Goal: Transaction & Acquisition: Purchase product/service

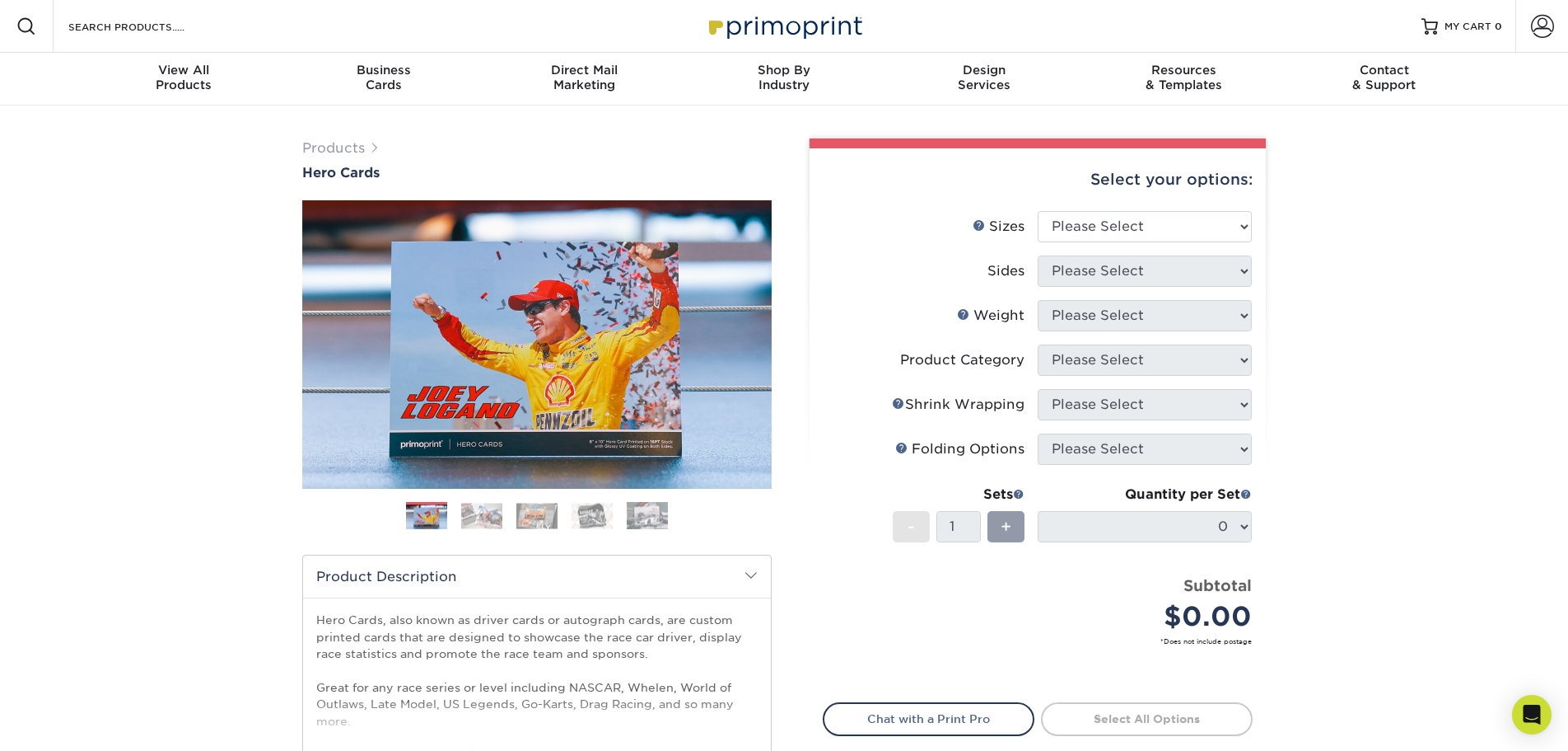
click at [479, 517] on img at bounding box center [481, 515] width 41 height 26
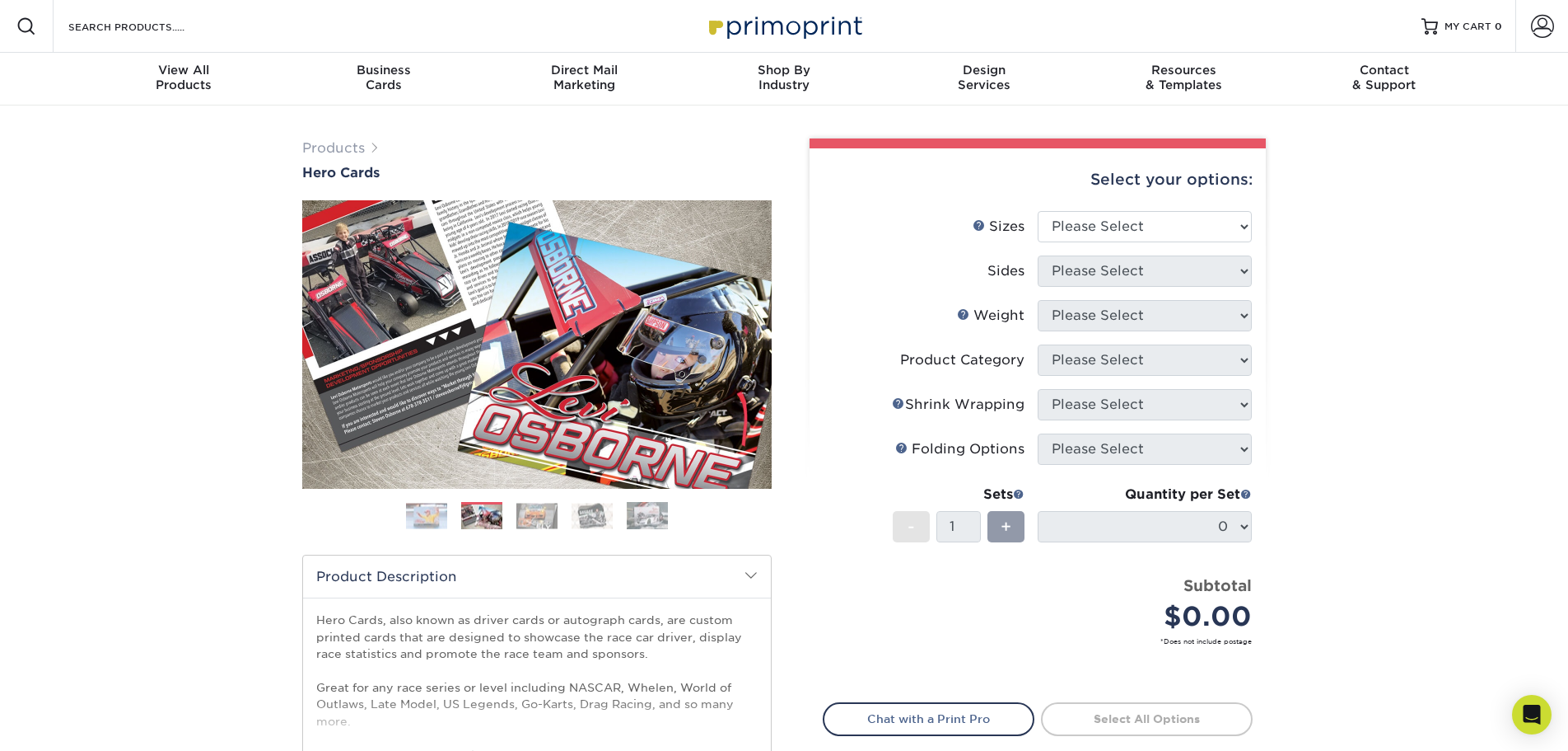
click at [522, 518] on img at bounding box center [536, 515] width 41 height 26
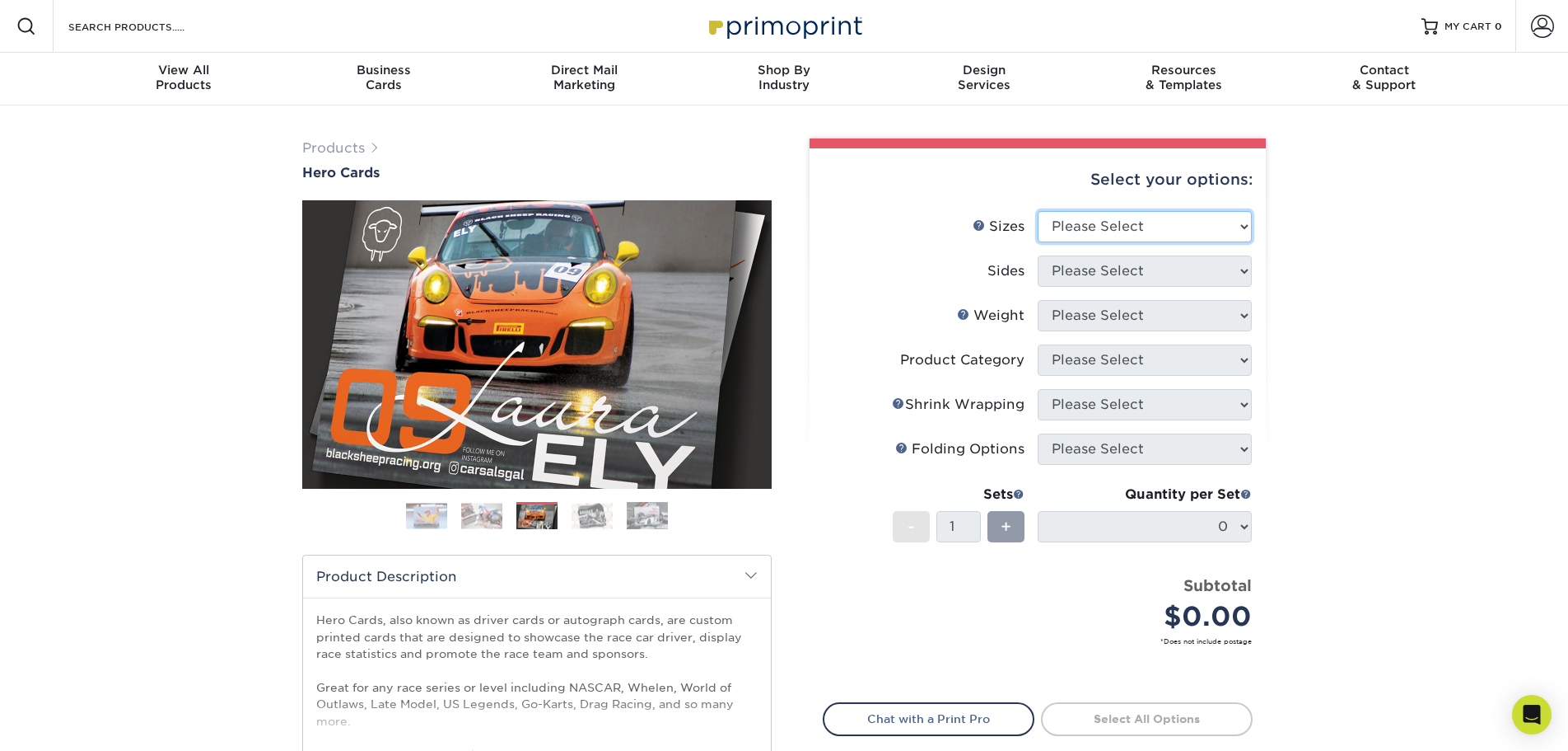
click at [1038, 211] on select "Please Select 1.5" x 7" 4" x 6" 5" x 7" 6" x 8" 6" x 8.5" 6" x 9" 7" x 8.5" 7.5…" at bounding box center [1144, 227] width 214 height 32
select select "4.00x6.00"
click option "4" x 6"" at bounding box center [0, 0] width 0 height 0
click at [1038, 256] on select "Please Select Print Both Sides Print Front Only" at bounding box center [1144, 271] width 214 height 32
select select "13abbda7-1d64-4f25-8bb2-c179b224825d"
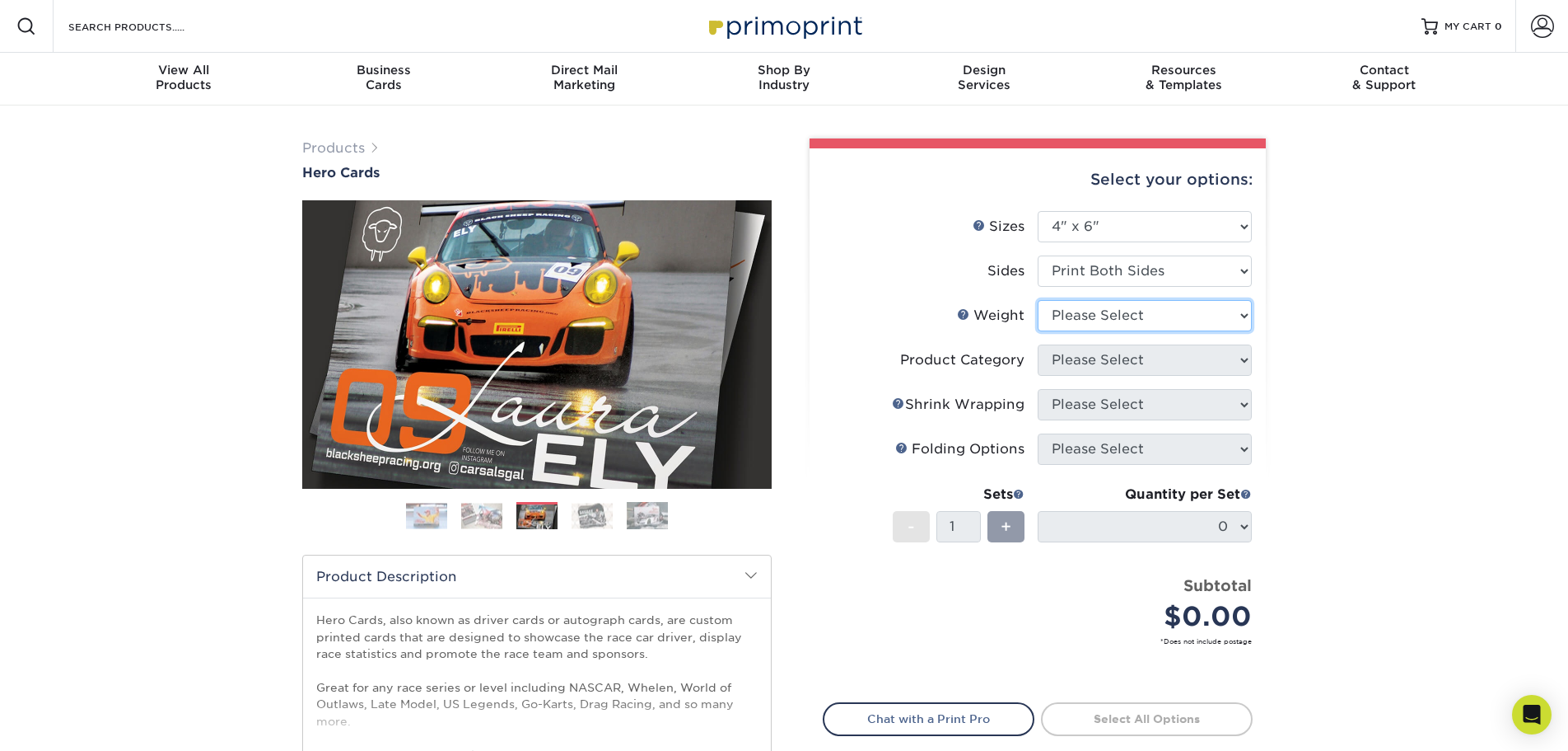
click at [1038, 300] on select "Please Select 14PT 100LB 16PT" at bounding box center [1144, 316] width 214 height 32
select select "14PT"
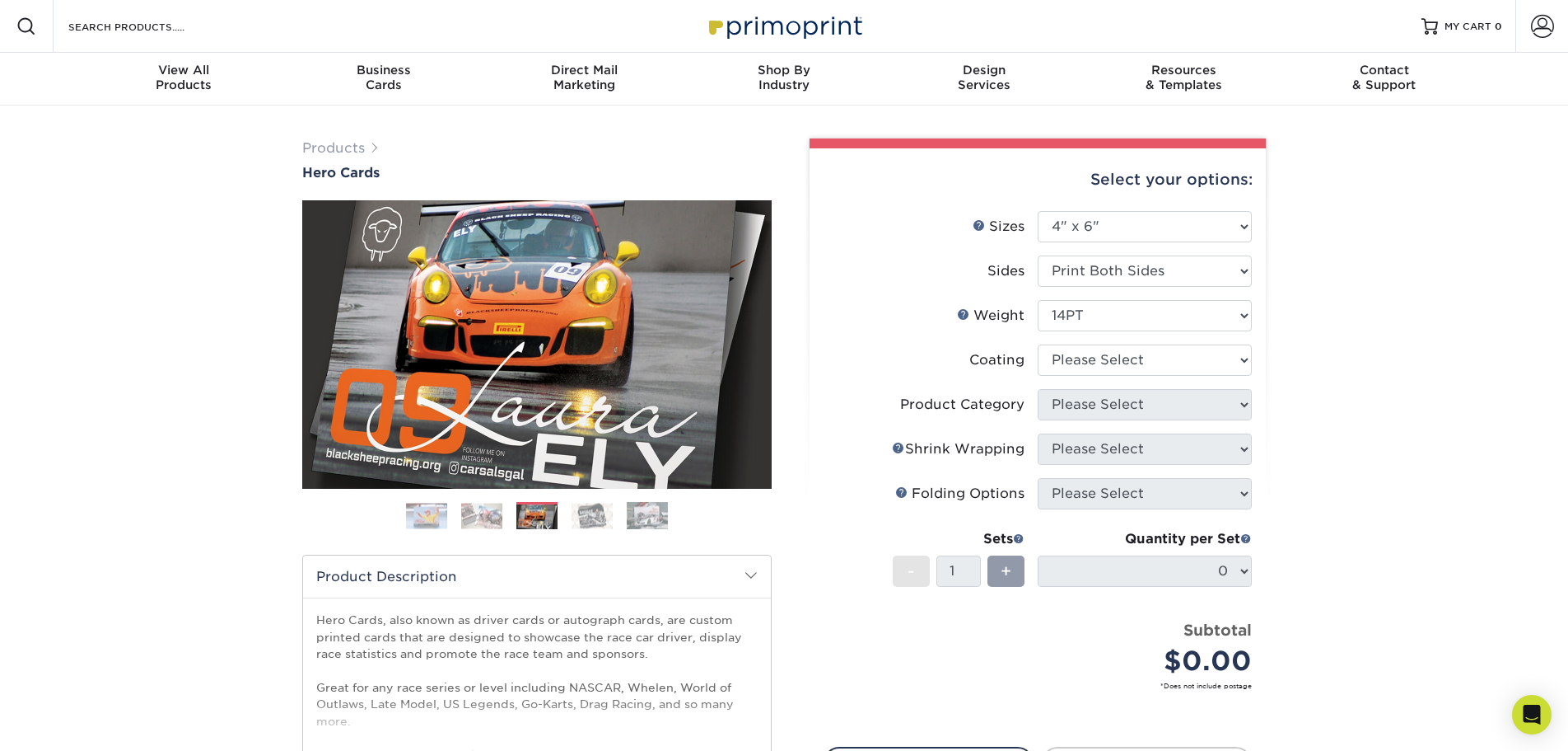
click at [1253, 363] on div "Select your options: Sizes Help Sizes Please Select 1.5" x 7" 4" x 6" 5" x 7" 6…" at bounding box center [1038, 520] width 456 height 744
click at [1038, 345] on select at bounding box center [1144, 361] width 214 height 32
select select "121bb7b5-3b4d-429f-bd8d-bbf80e953313"
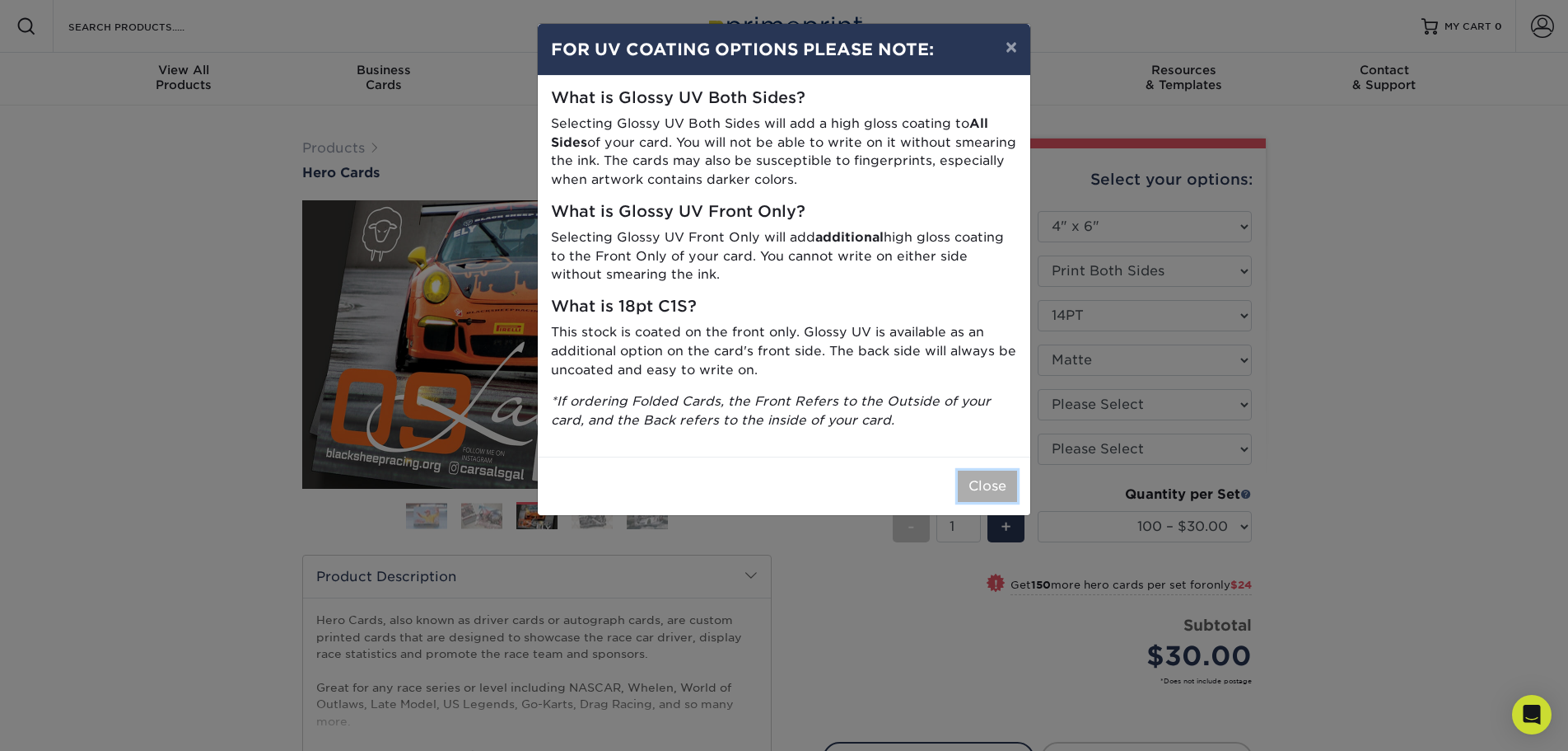
click at [977, 481] on button "Close" at bounding box center [987, 487] width 59 height 32
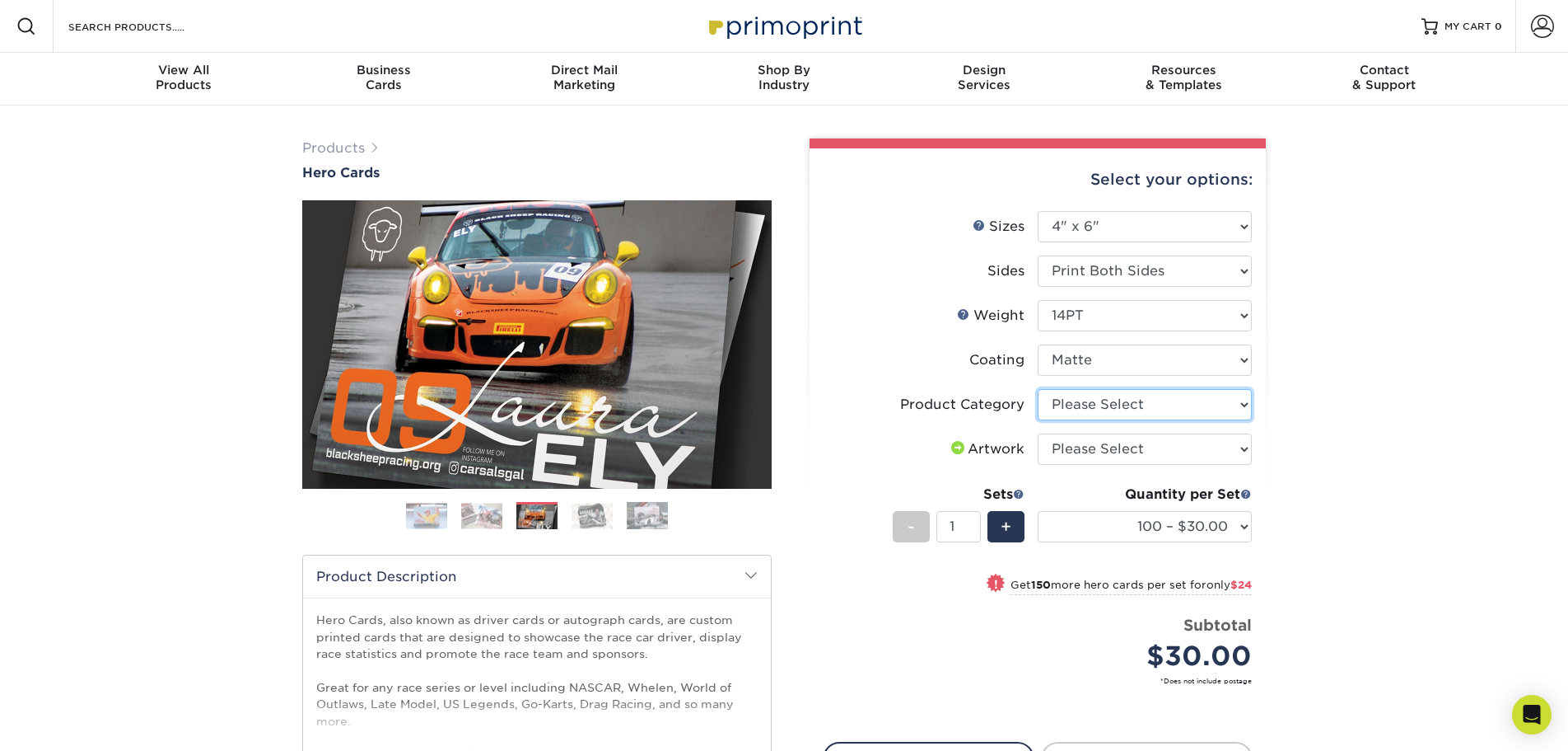
click at [1038, 389] on select "Please Select Postcards" at bounding box center [1144, 405] width 214 height 32
select select "9b7272e0-d6c8-4c3c-8e97-d3a1bcdab858"
click option "Postcards" at bounding box center [0, 0] width 0 height 0
click at [1038, 434] on select "Please Select I will upload files I need a design - $150" at bounding box center [1144, 450] width 214 height 32
select select "upload"
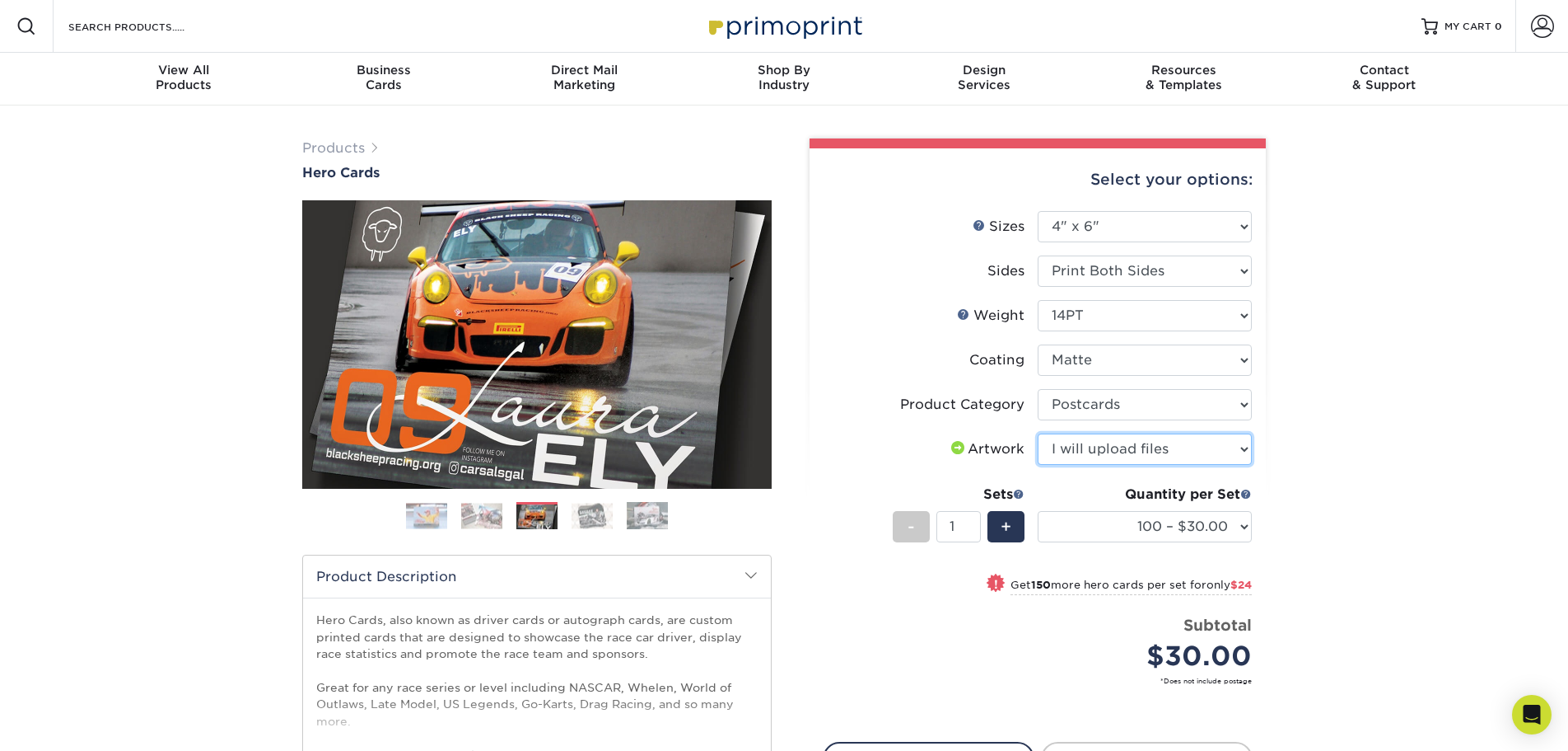
click option "I will upload files" at bounding box center [0, 0] width 0 height 0
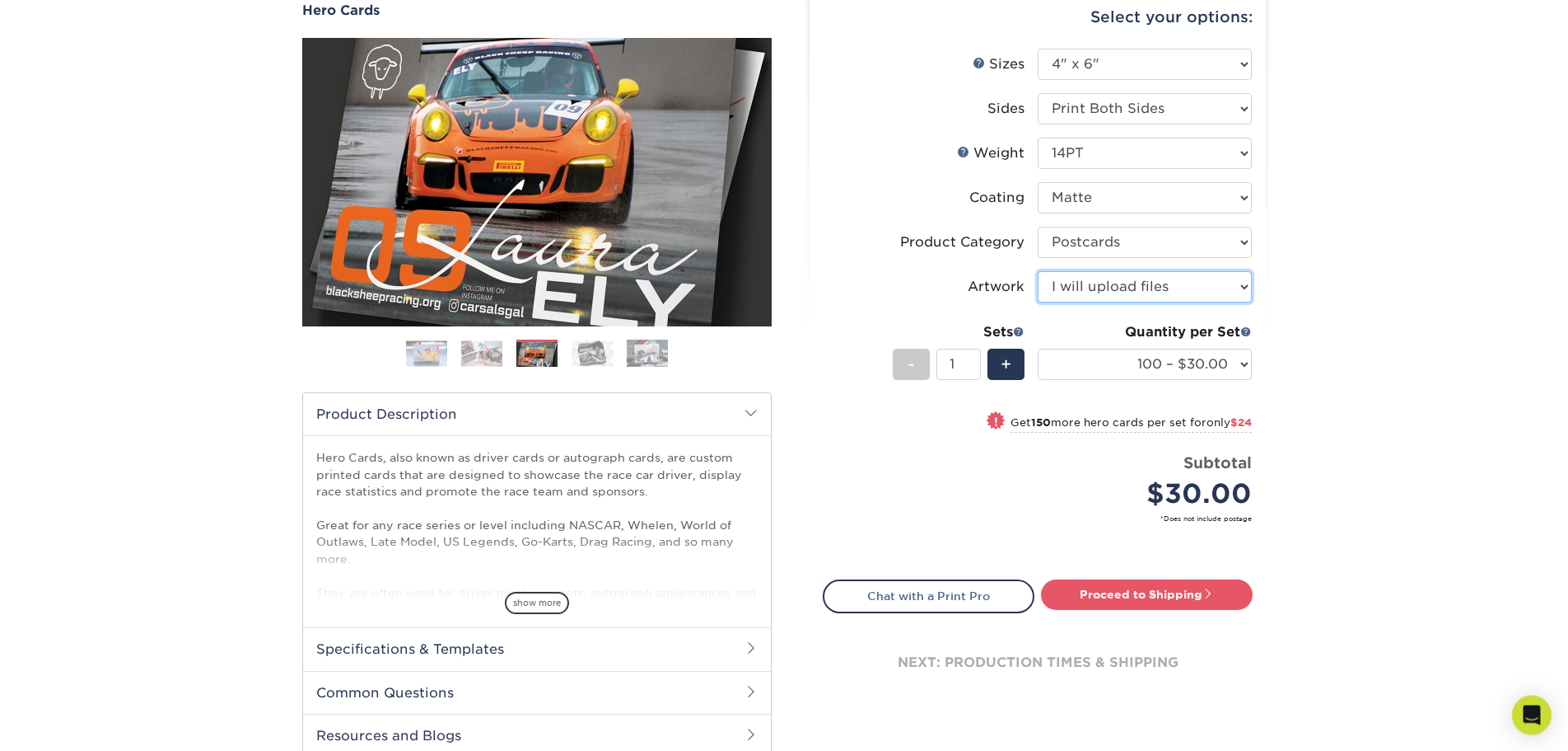
scroll to position [168, 0]
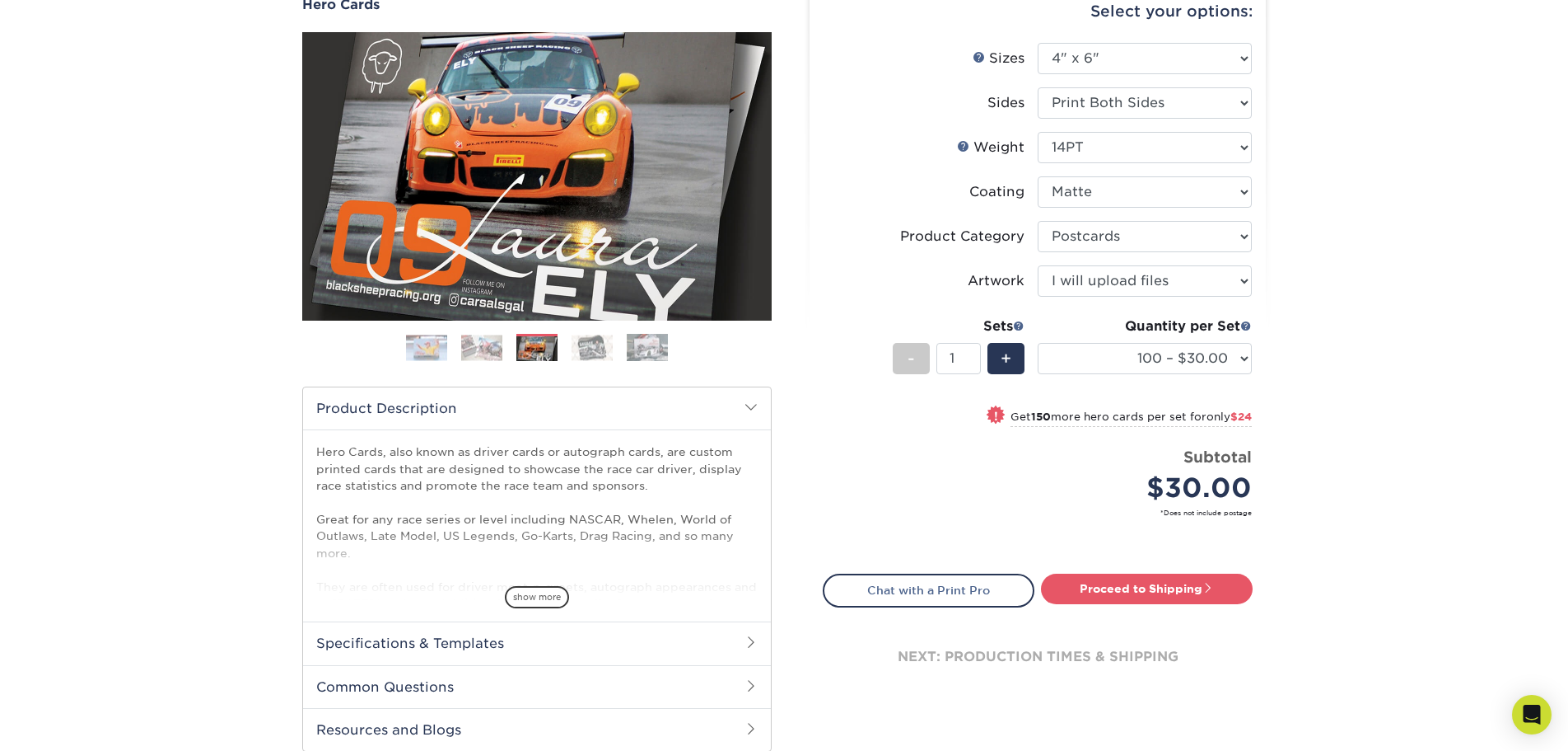
click at [1273, 524] on div "Select your options: Sizes Help Sizes Please Select 1.5" x 7" 4" x 6" - 1" at bounding box center [1031, 370] width 494 height 801
click at [1136, 578] on link "Proceed to Shipping" at bounding box center [1146, 589] width 211 height 30
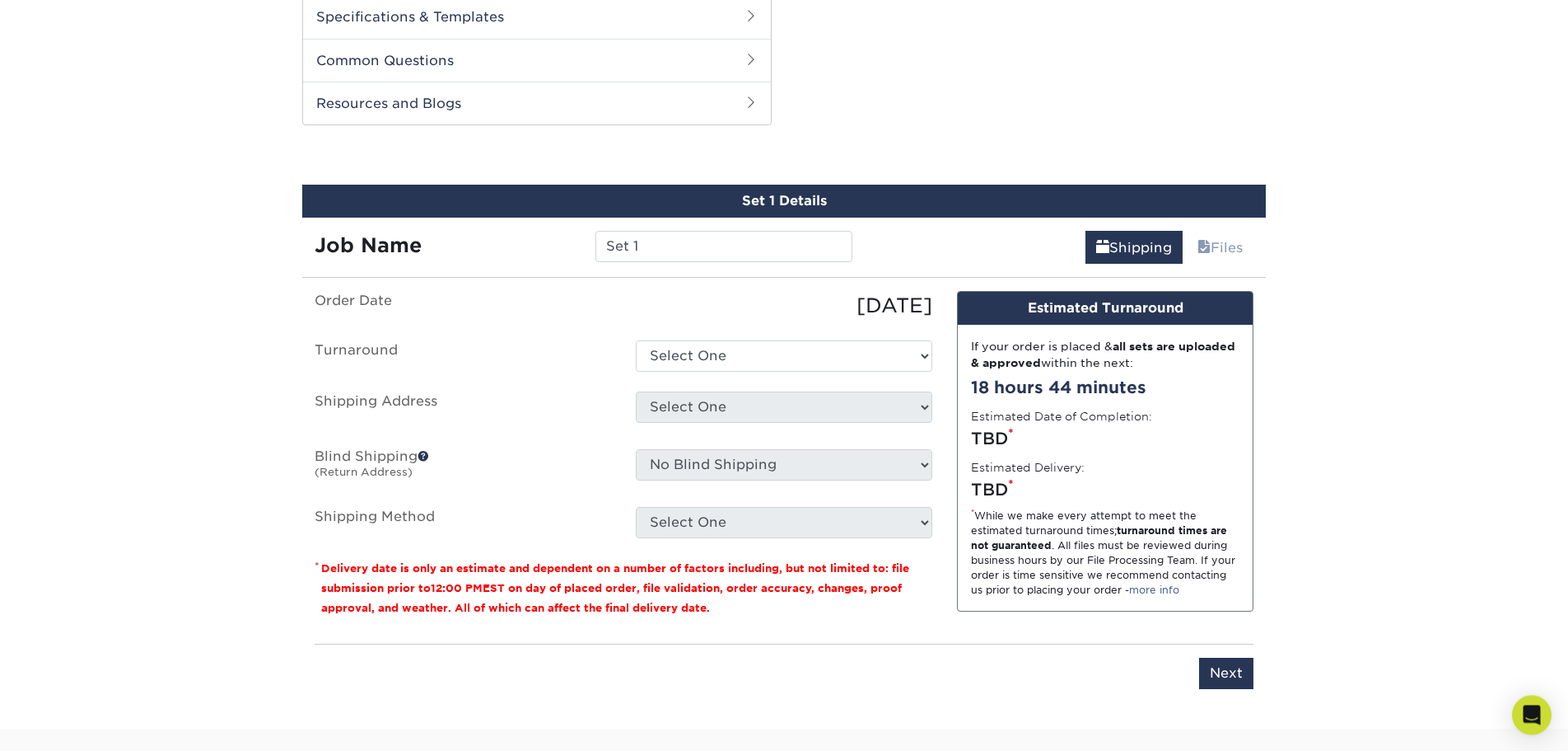
scroll to position [754, 0]
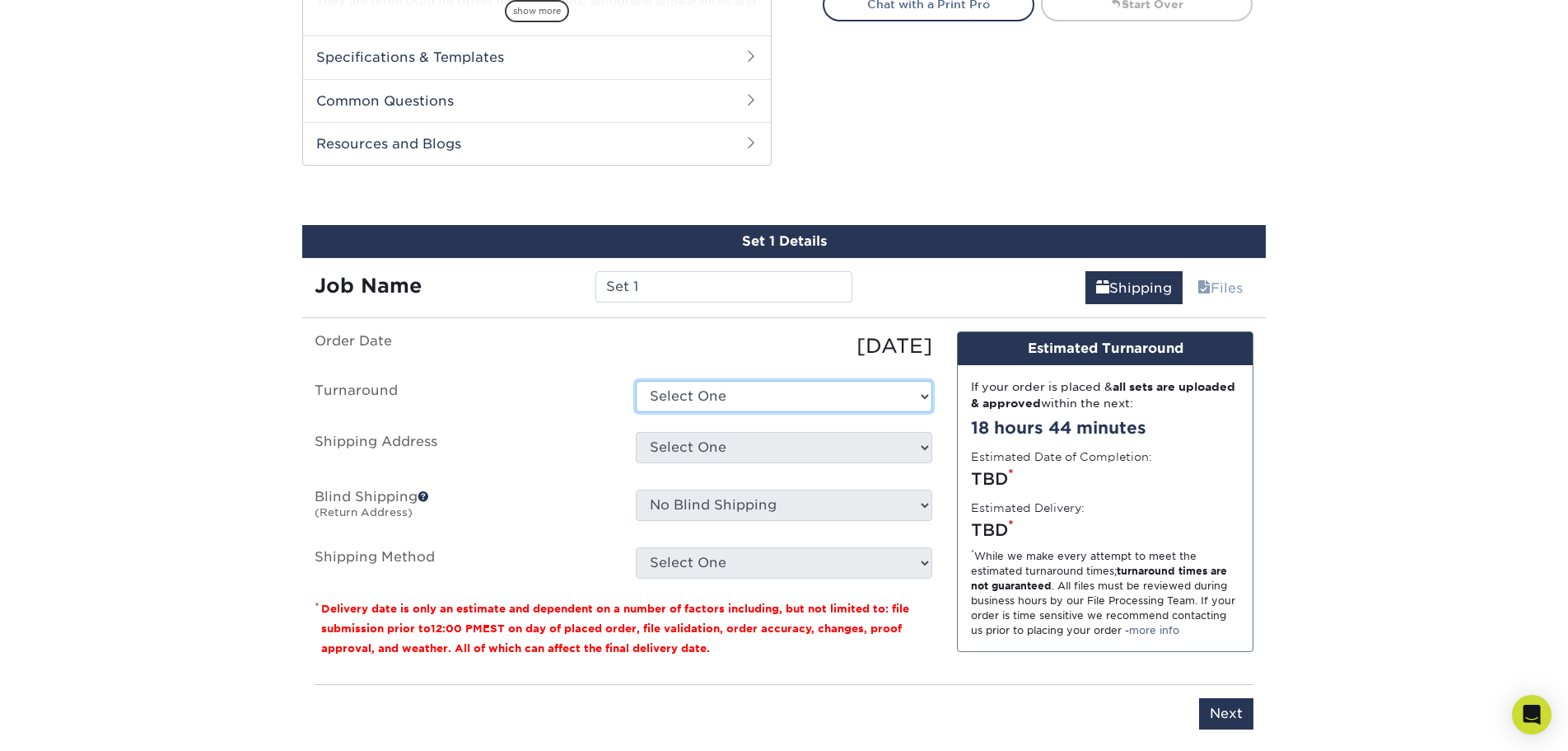
click at [636, 381] on select "Select One 2-4 Business Days 2 Day Next Business Day" at bounding box center [784, 397] width 296 height 32
select select "734dce4a-c52e-4e06-8cc9-b20774488c39"
click option "2-4 Business Days" at bounding box center [0, 0] width 0 height 0
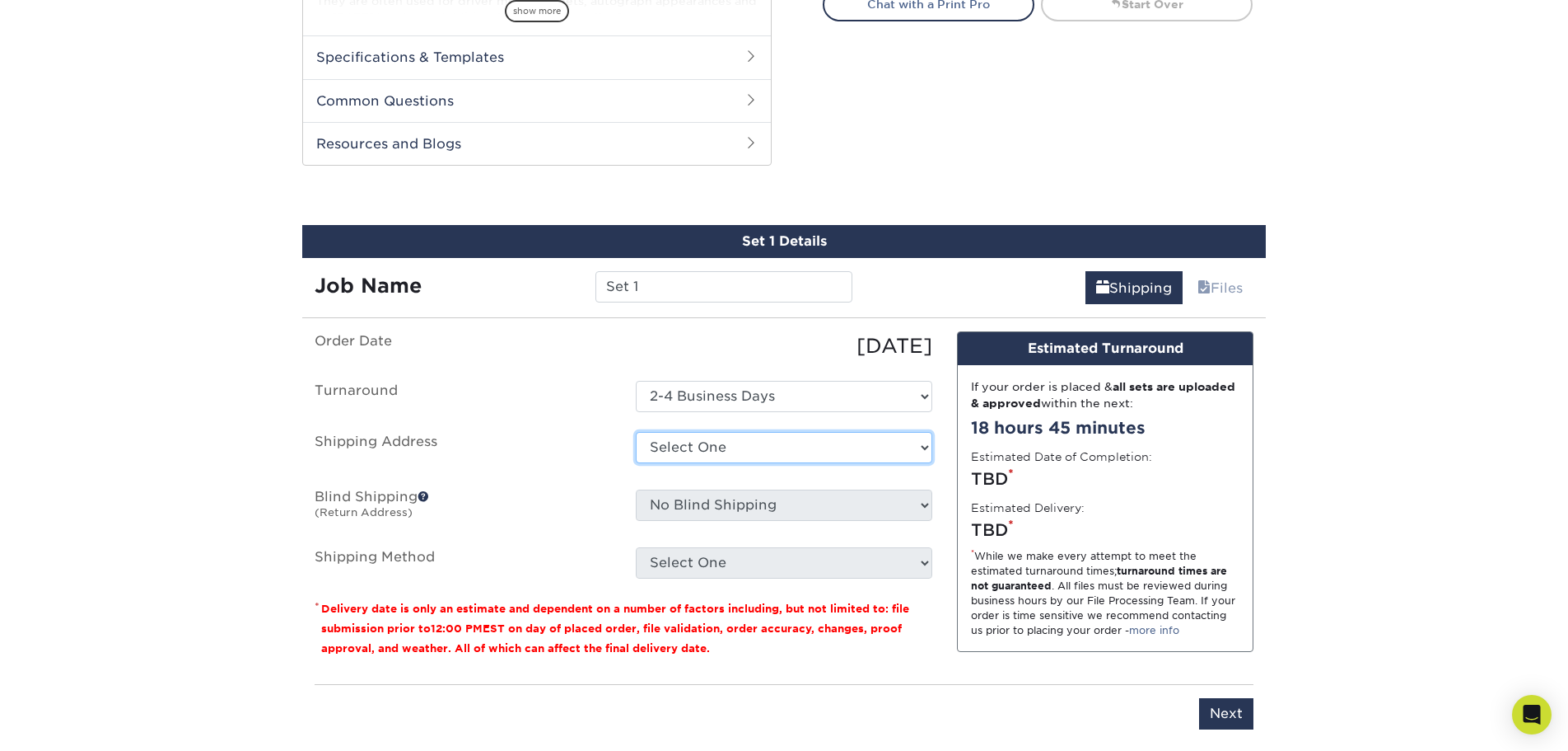
click at [636, 432] on select "Select One + Add New Address - Login" at bounding box center [784, 448] width 296 height 32
drag, startPoint x: 919, startPoint y: 450, endPoint x: 1384, endPoint y: 420, distance: 466.0
click at [1384, 420] on div "Products Hero Cards Previous Next ," at bounding box center [784, 60] width 1568 height 1417
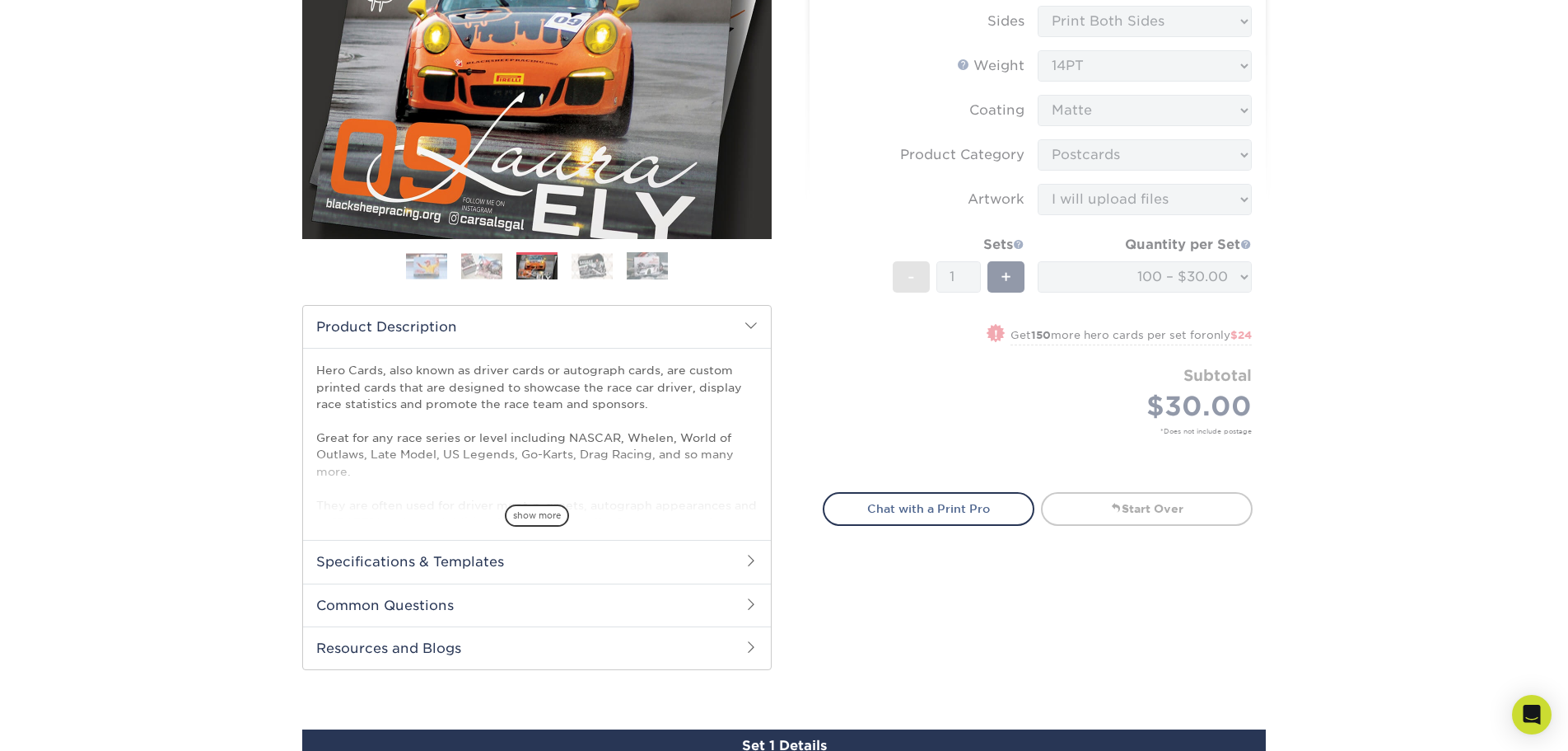
scroll to position [0, 0]
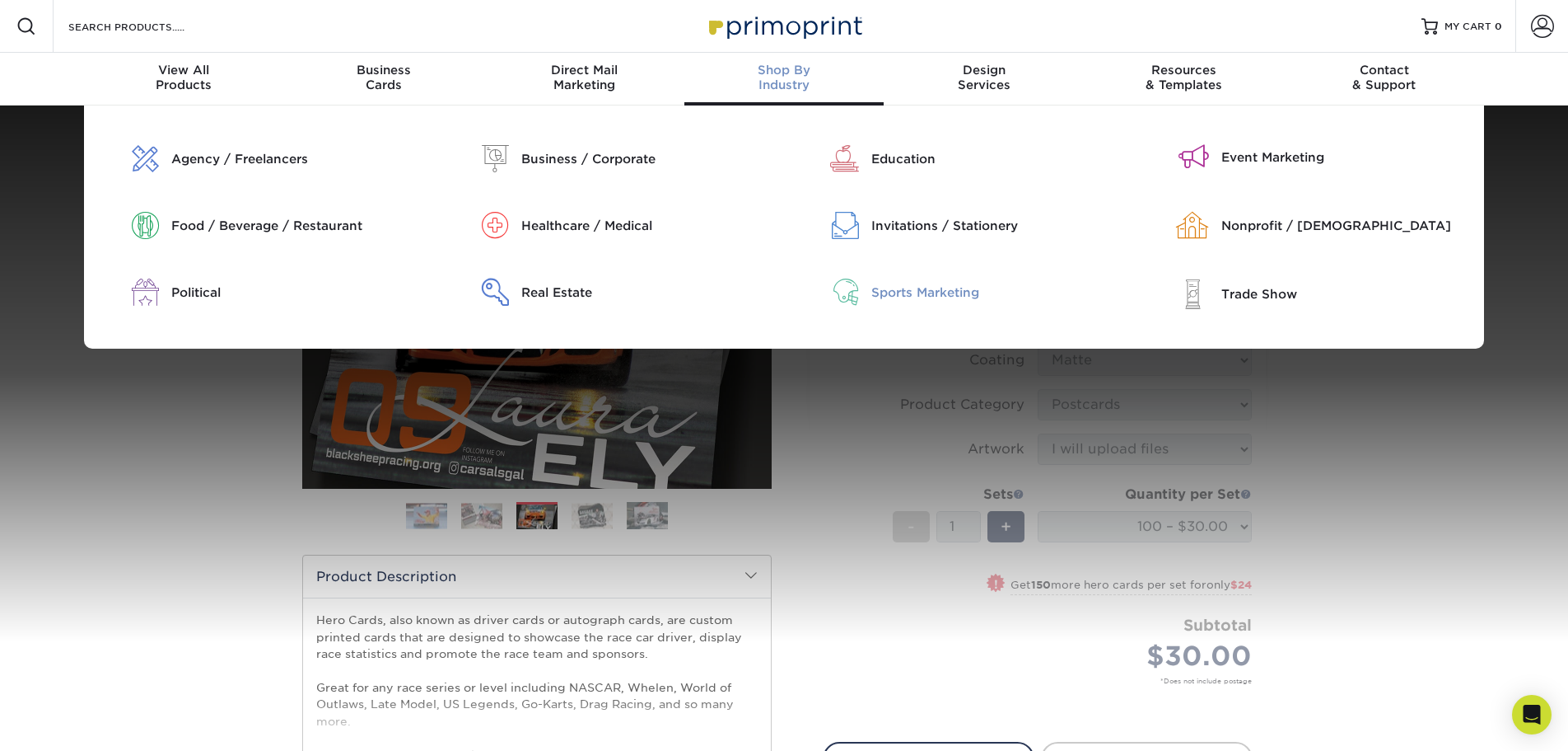
click at [911, 298] on div "Sports Marketing" at bounding box center [996, 293] width 250 height 19
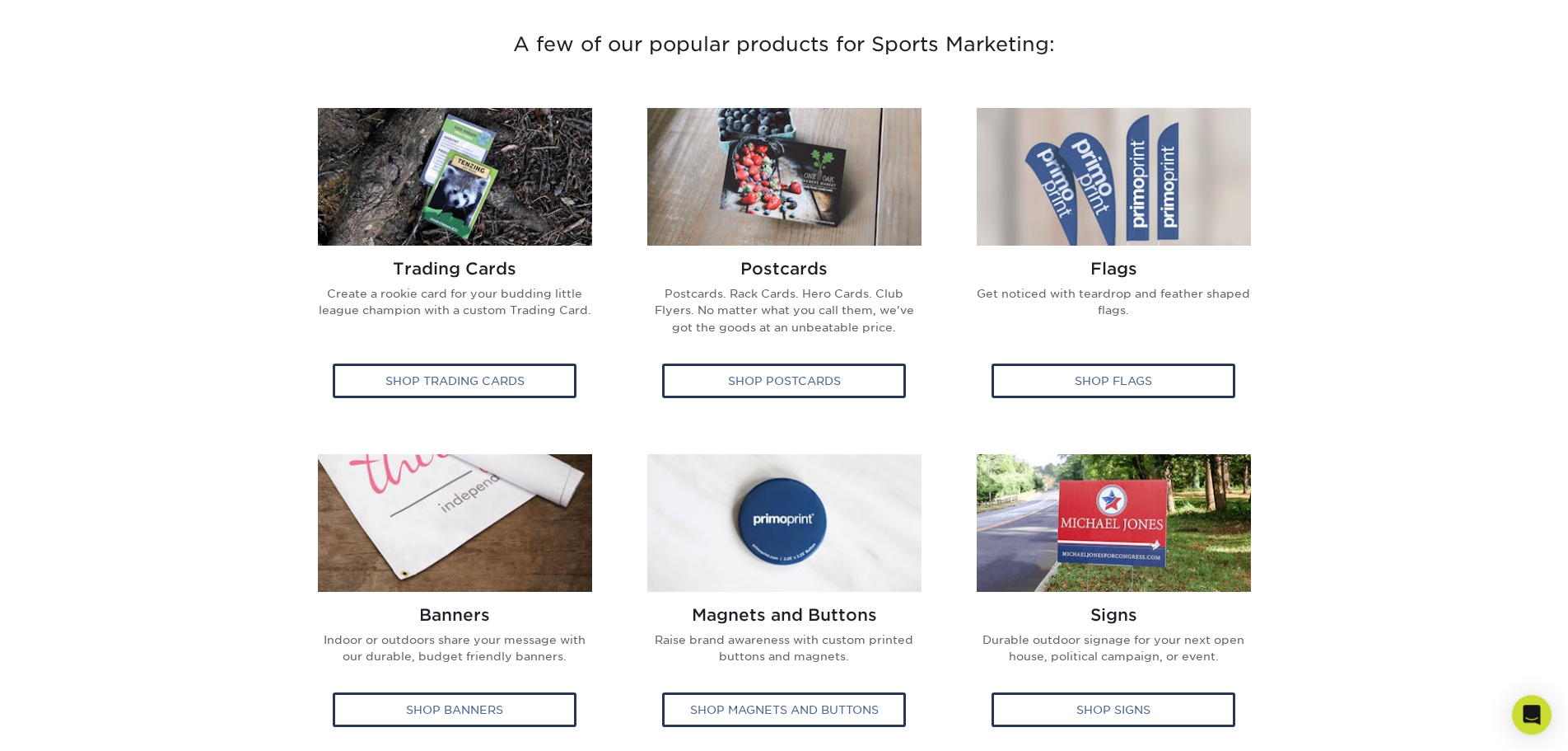
scroll to position [673, 0]
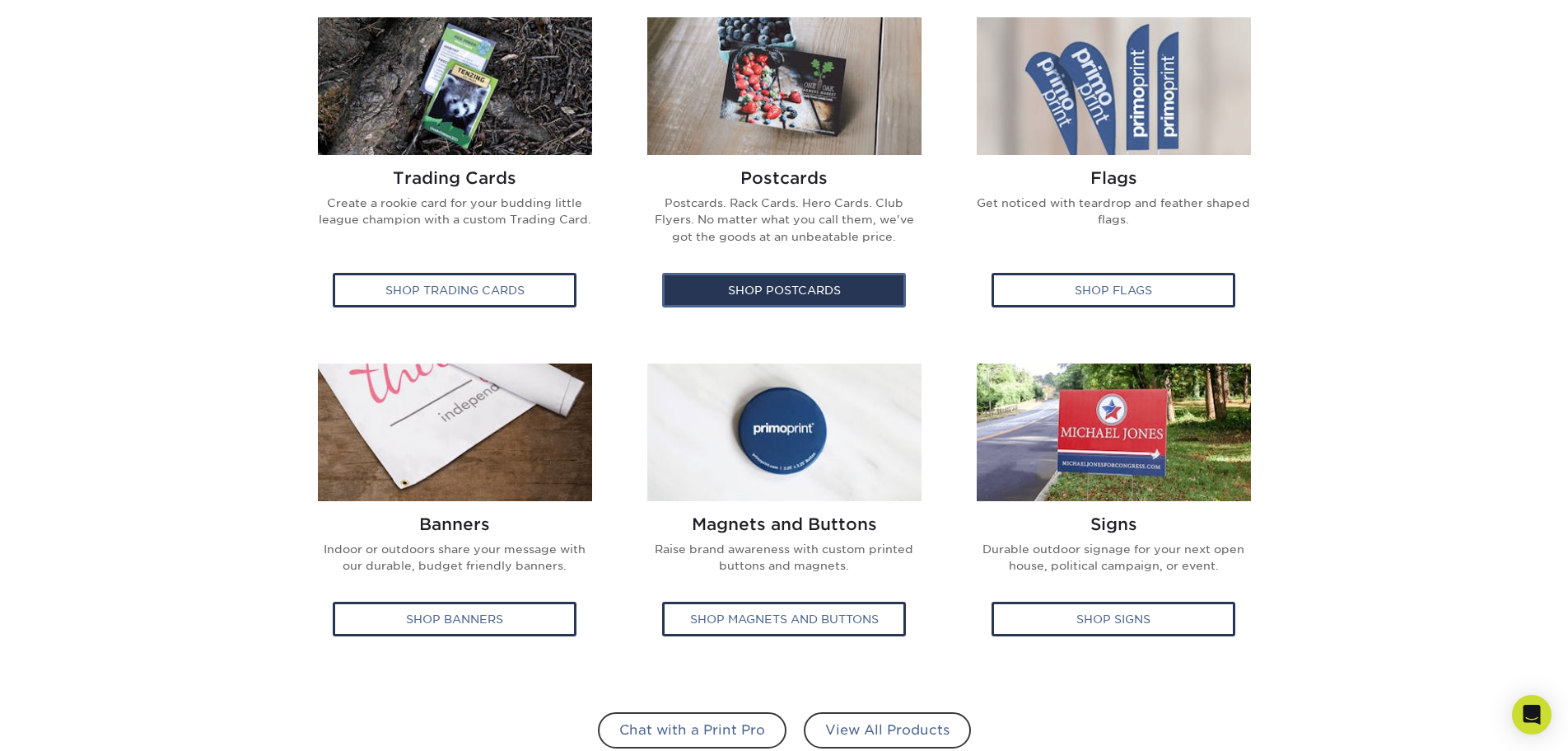
click at [775, 284] on div "Shop Postcards" at bounding box center [783, 289] width 244 height 34
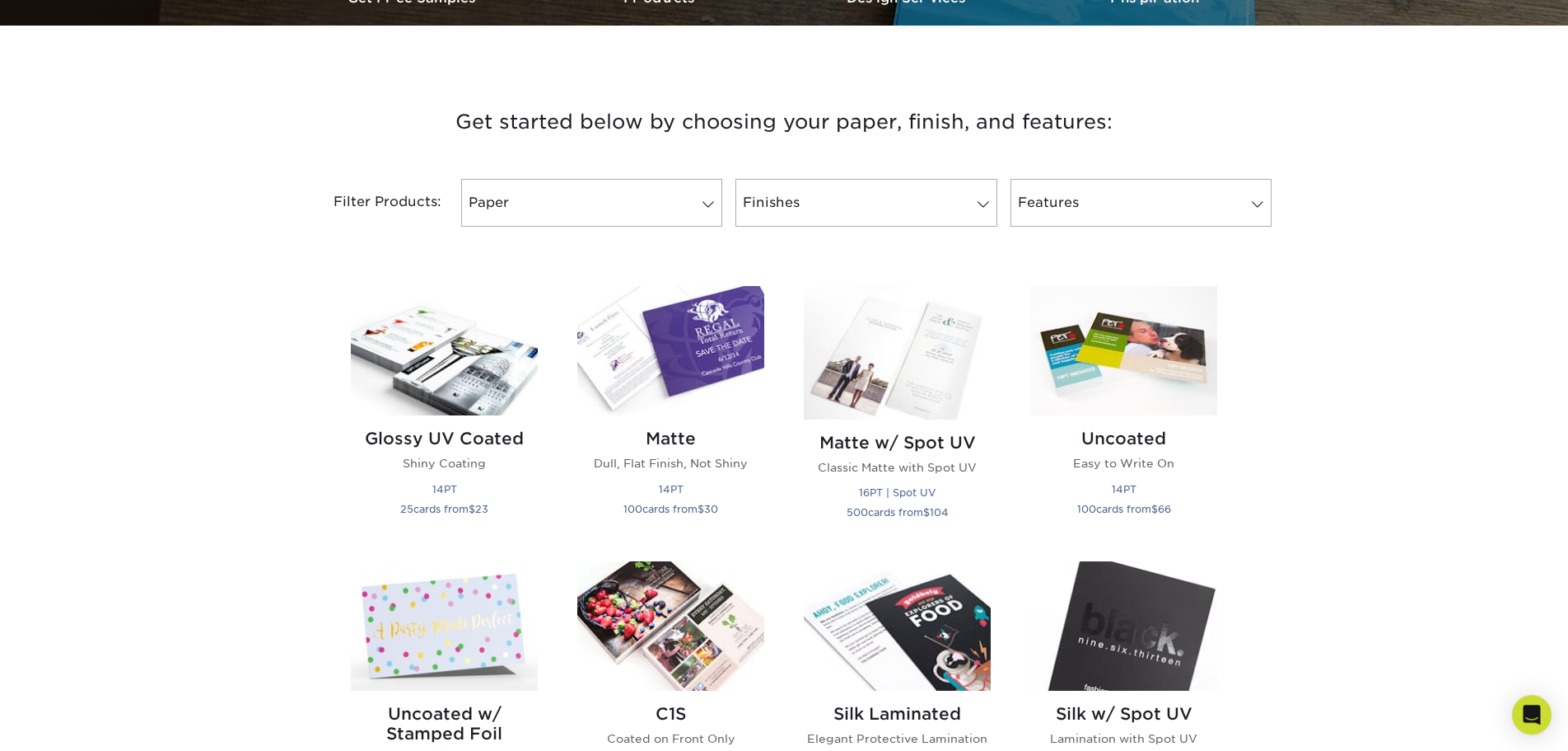
scroll to position [588, 0]
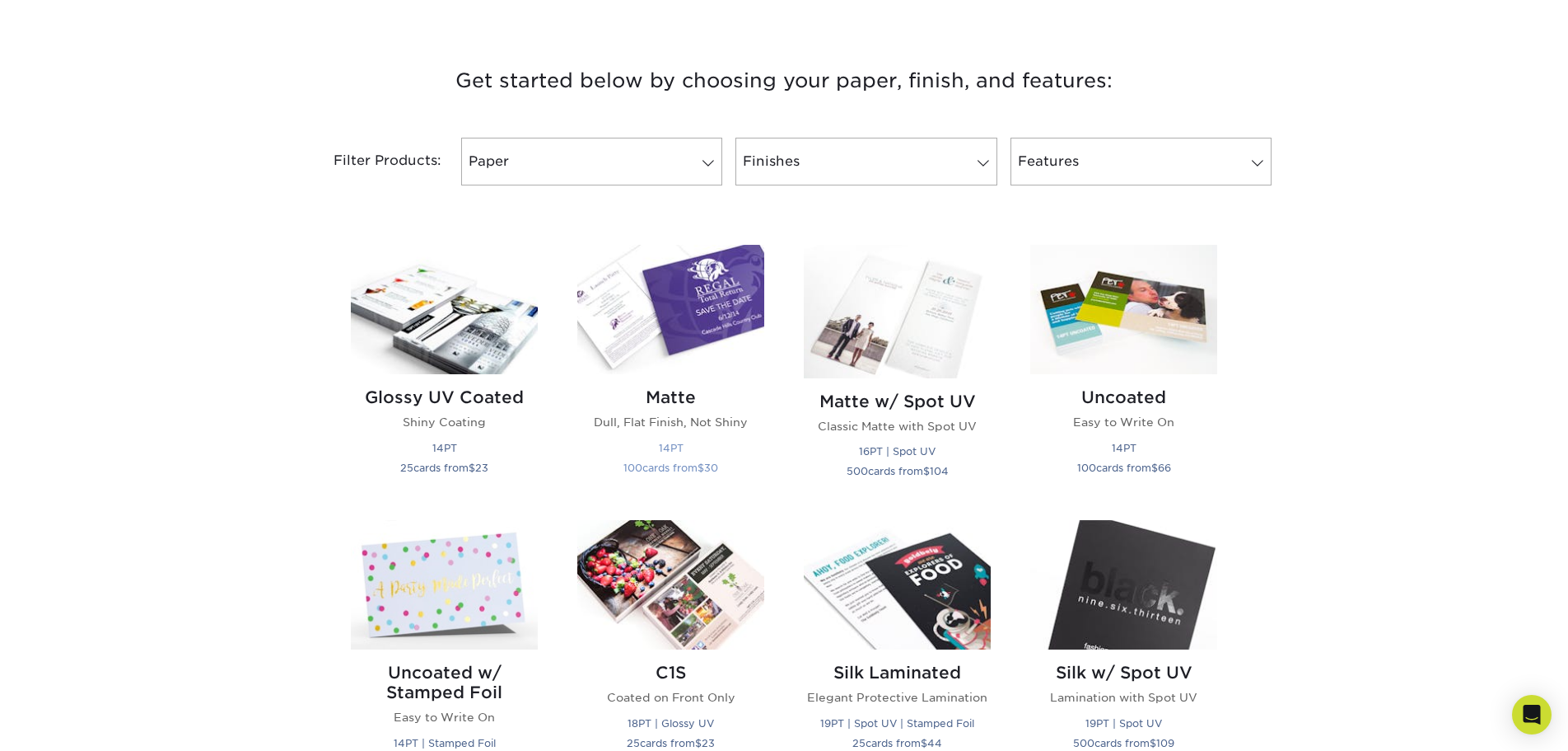
click at [708, 307] on img at bounding box center [670, 309] width 187 height 130
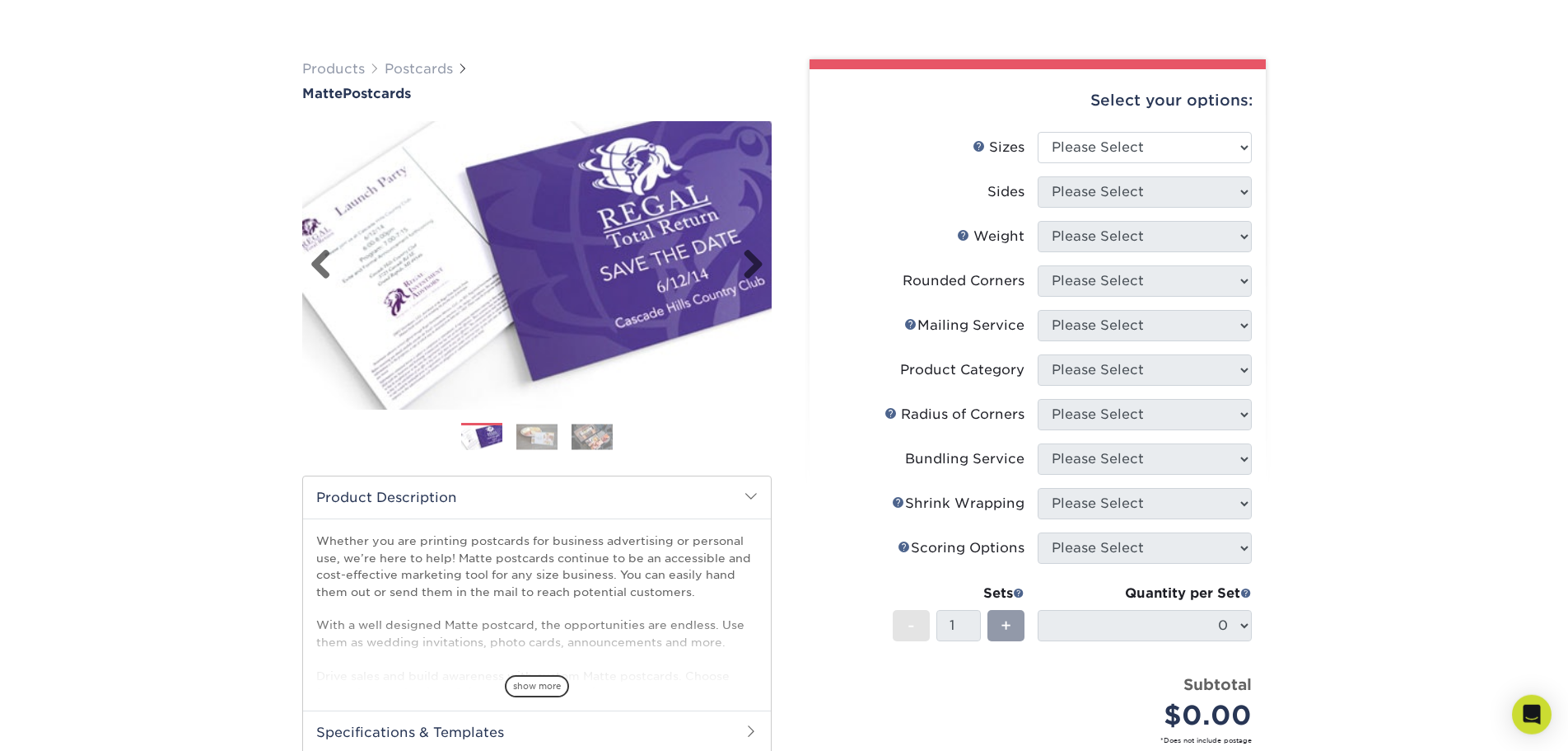
scroll to position [252, 0]
